Goal: Transaction & Acquisition: Book appointment/travel/reservation

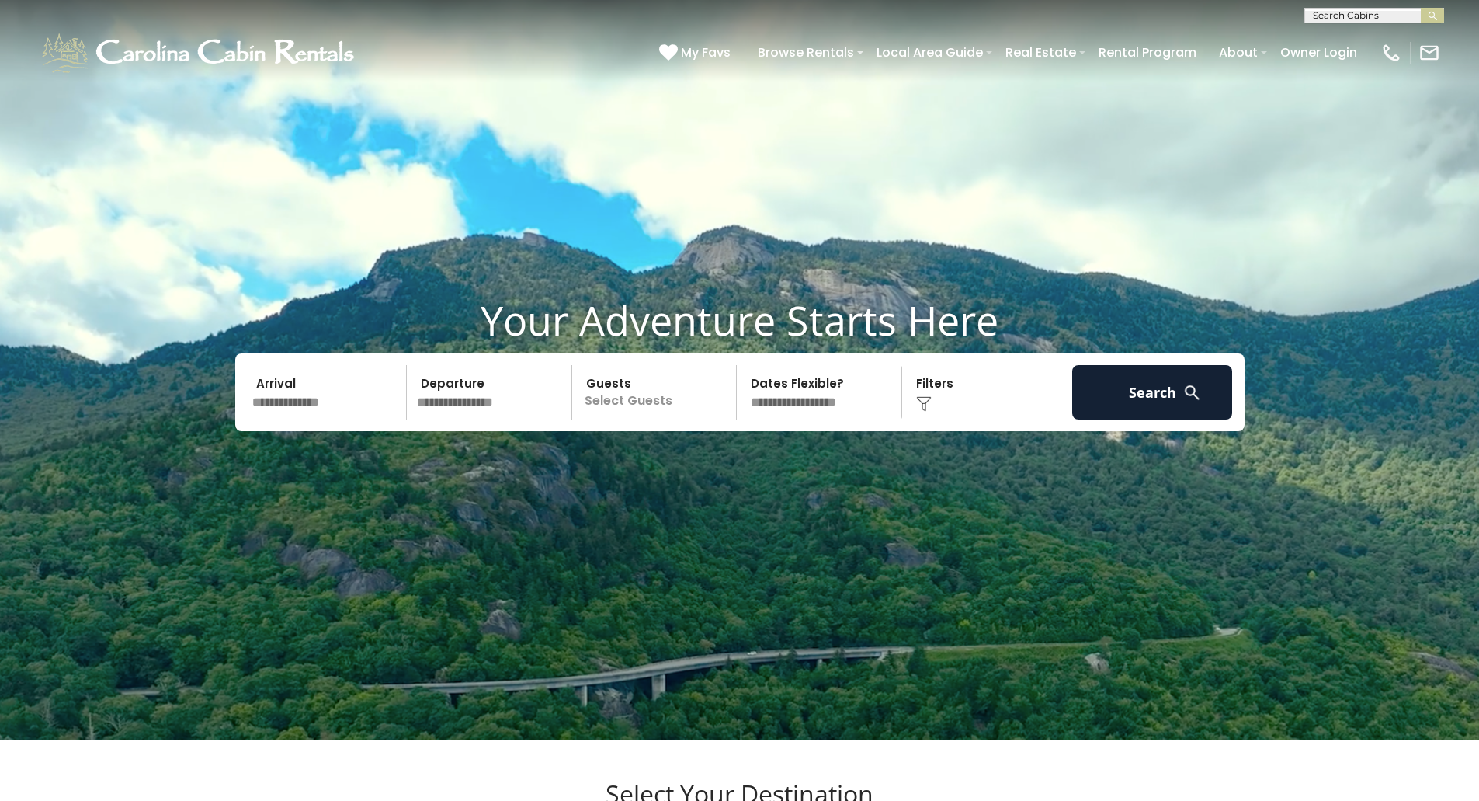
click at [1354, 13] on input "text" at bounding box center [1374, 19] width 136 height 16
type input "********"
click at [1354, 34] on em "Scenic S" at bounding box center [1336, 37] width 46 height 14
click at [1426, 18] on button "submit" at bounding box center [1432, 16] width 23 height 16
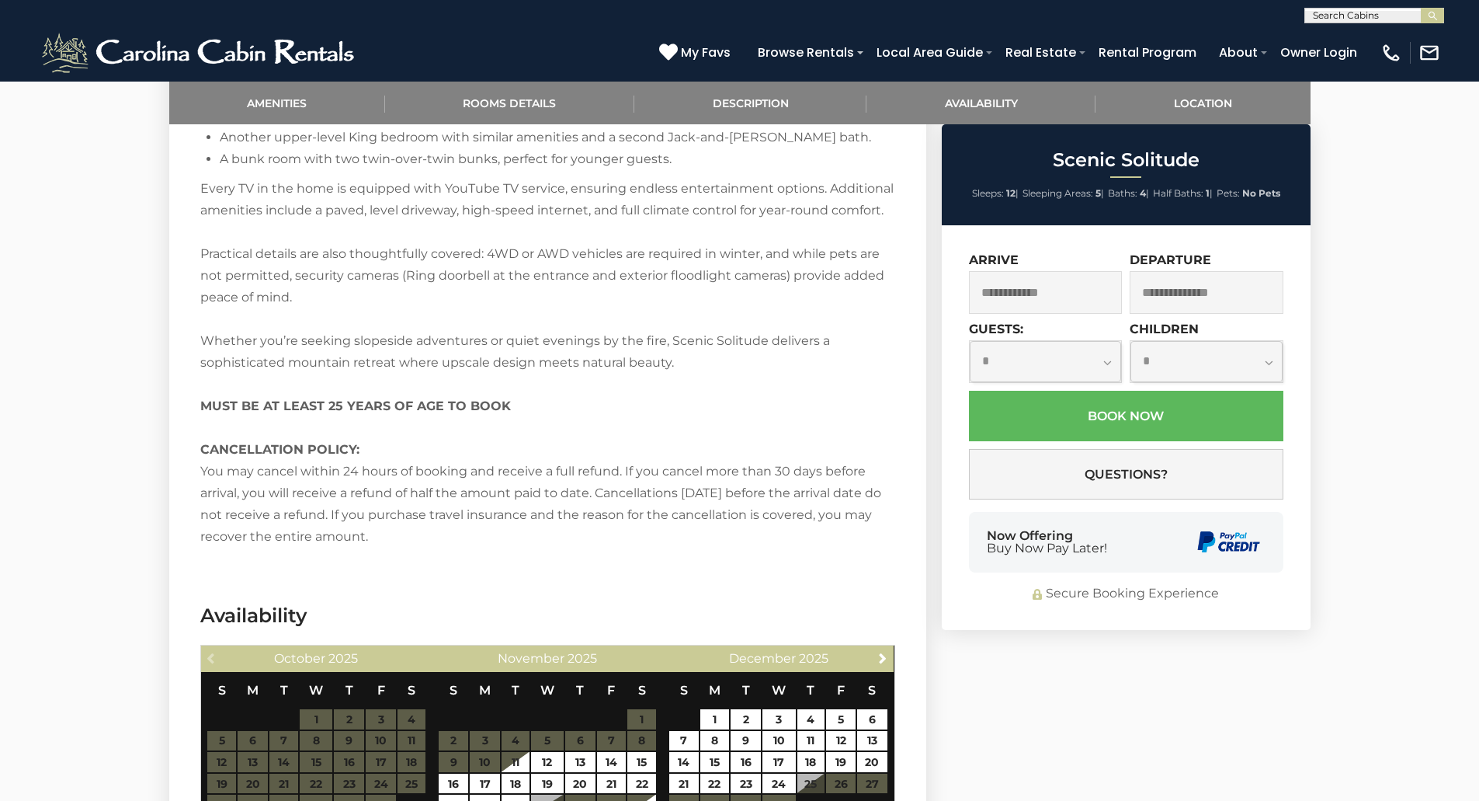
scroll to position [3107, 0]
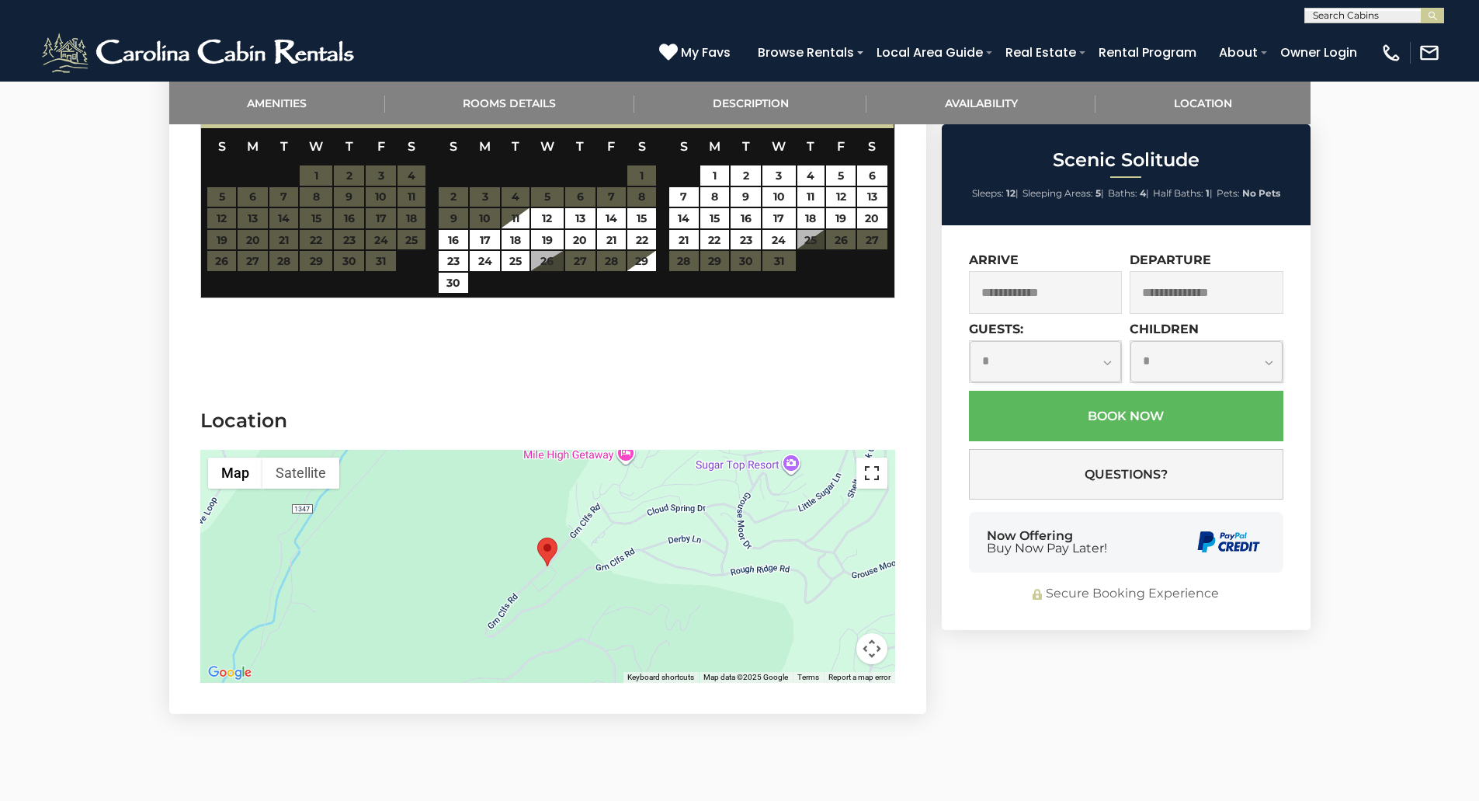
click at [872, 457] on button "Toggle fullscreen view" at bounding box center [872, 472] width 31 height 31
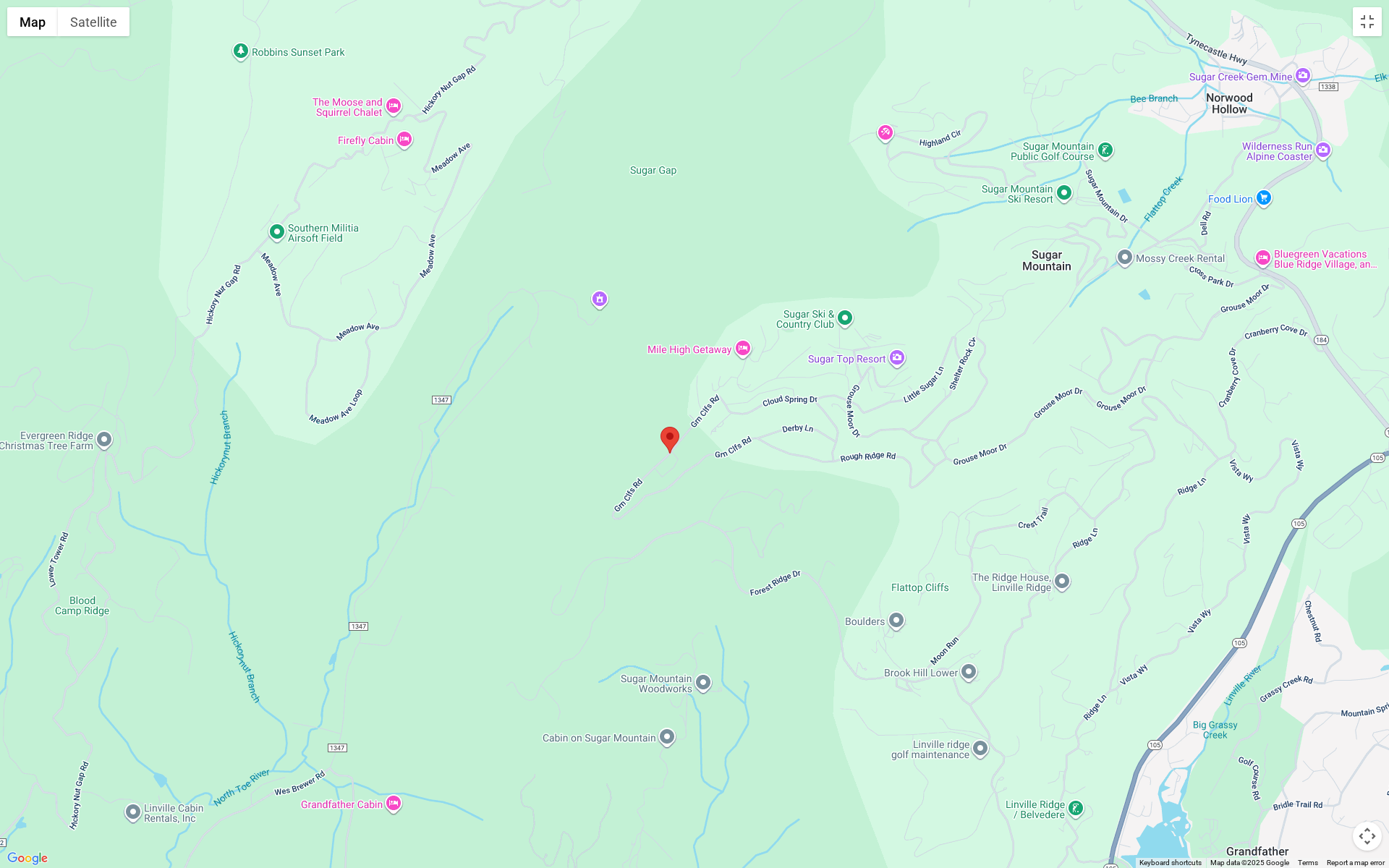
drag, startPoint x: 726, startPoint y: 436, endPoint x: 703, endPoint y: 444, distance: 24.4
click at [703, 444] on div at bounding box center [694, 434] width 1389 height 868
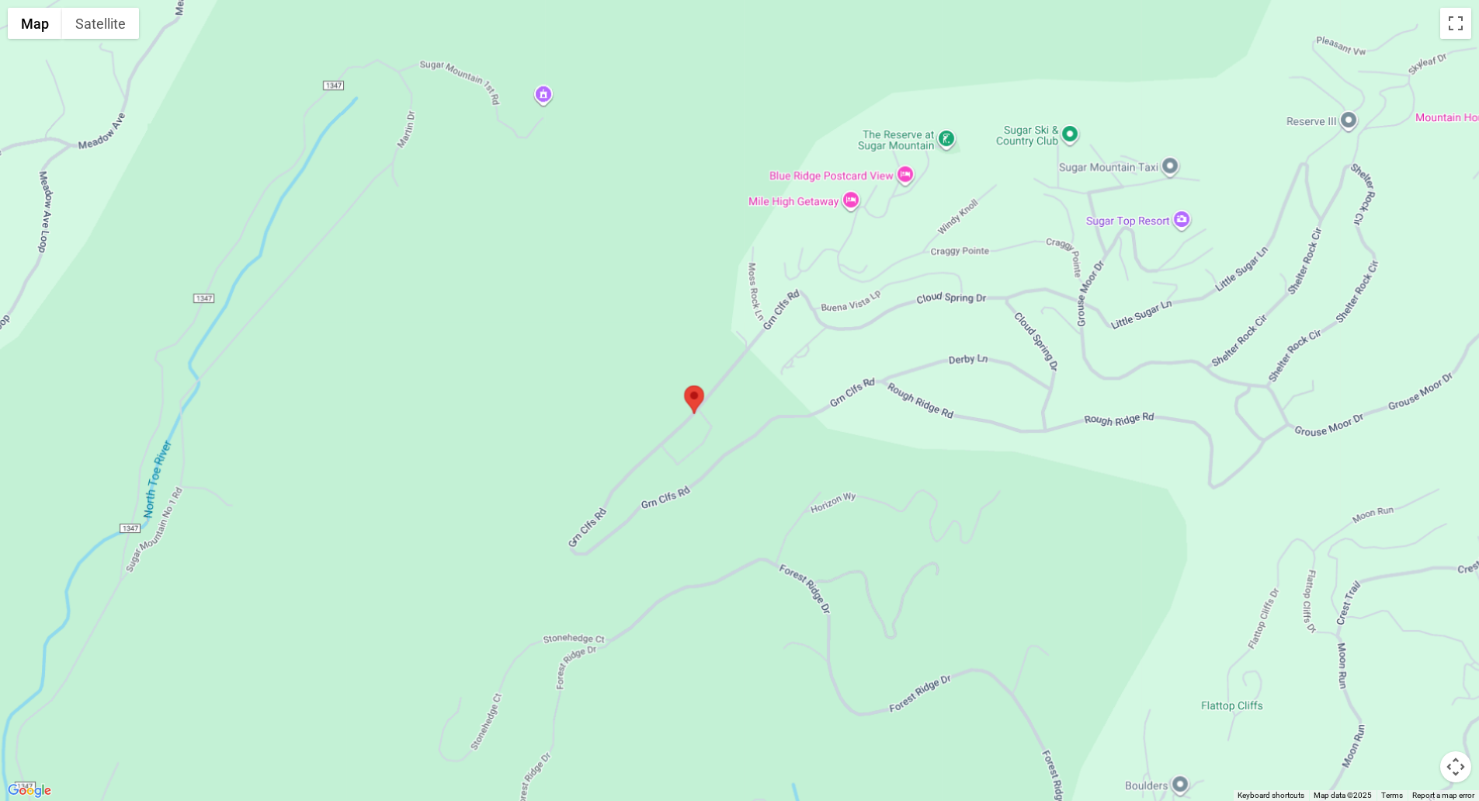
scroll to position [1942, 0]
